Goal: Transaction & Acquisition: Purchase product/service

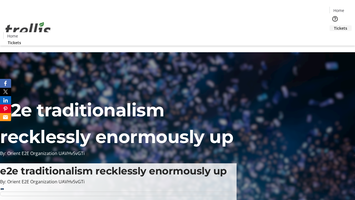
click at [334, 25] on span "Tickets" at bounding box center [340, 28] width 13 height 6
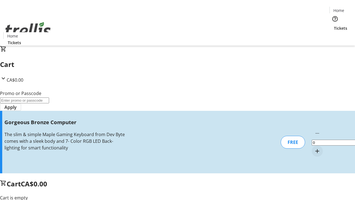
click at [314, 148] on mat-icon "Increment by one" at bounding box center [317, 151] width 7 height 7
type input "1"
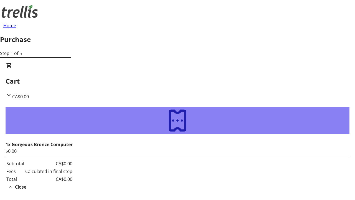
type input "[PERSON_NAME][EMAIL_ADDRESS][DOMAIN_NAME]"
type input "[PERSON_NAME]"
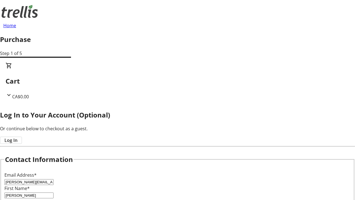
type input "Gleichner"
